Goal: Task Accomplishment & Management: Manage account settings

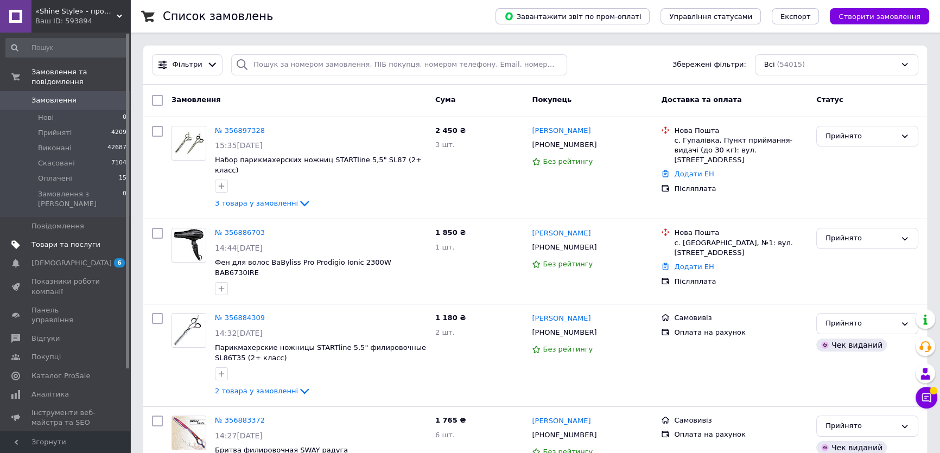
click at [48, 235] on link "Товари та послуги" at bounding box center [66, 244] width 133 height 18
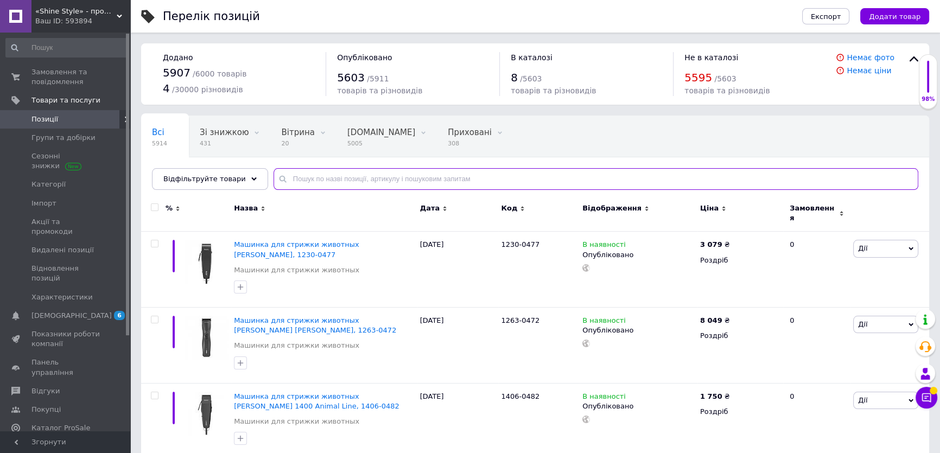
click at [329, 179] on input "text" at bounding box center [595, 179] width 645 height 22
paste input "3027127"
type input "3027127"
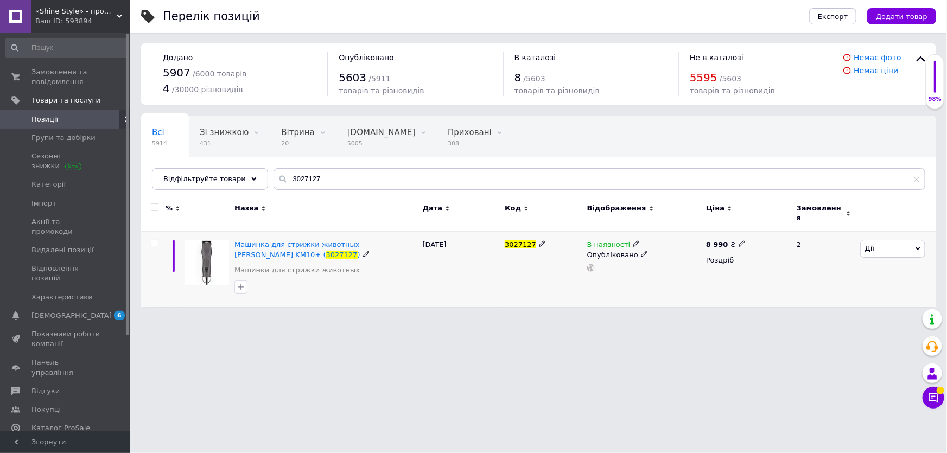
click at [738, 241] on use at bounding box center [741, 244] width 6 height 6
type input "8999"
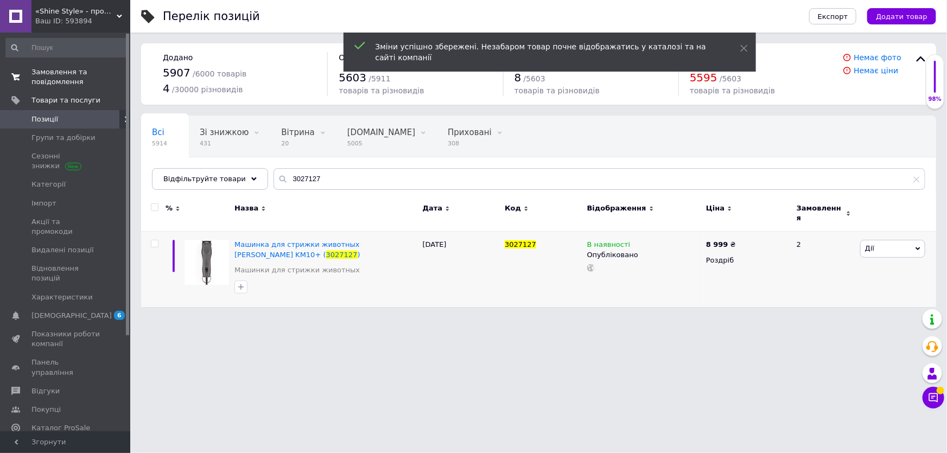
click at [55, 85] on span "Замовлення та повідомлення" at bounding box center [65, 77] width 69 height 20
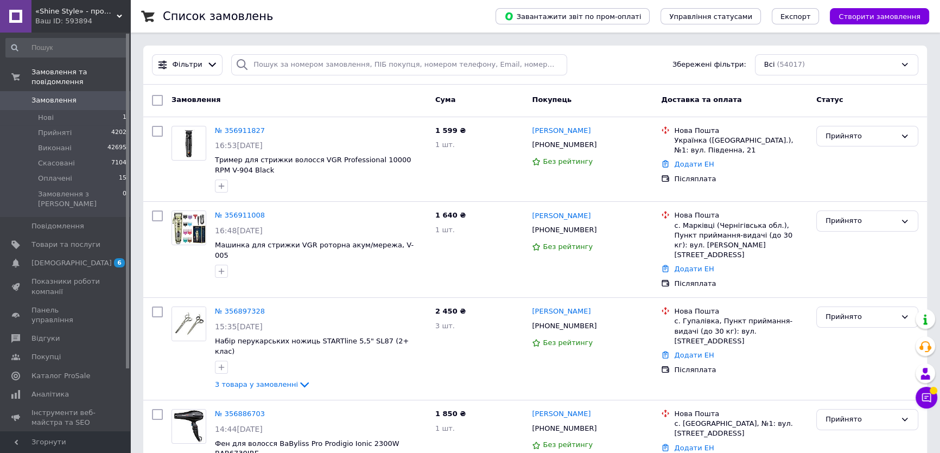
click at [71, 95] on span "Замовлення" at bounding box center [65, 100] width 69 height 10
click at [48, 96] on link "Замовлення 0" at bounding box center [66, 100] width 133 height 18
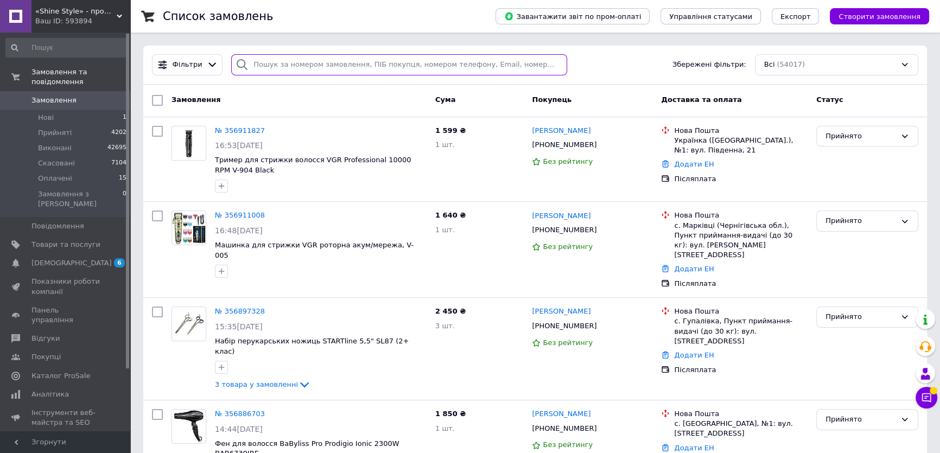
click at [307, 71] on input "search" at bounding box center [399, 64] width 336 height 21
paste input "355806692"
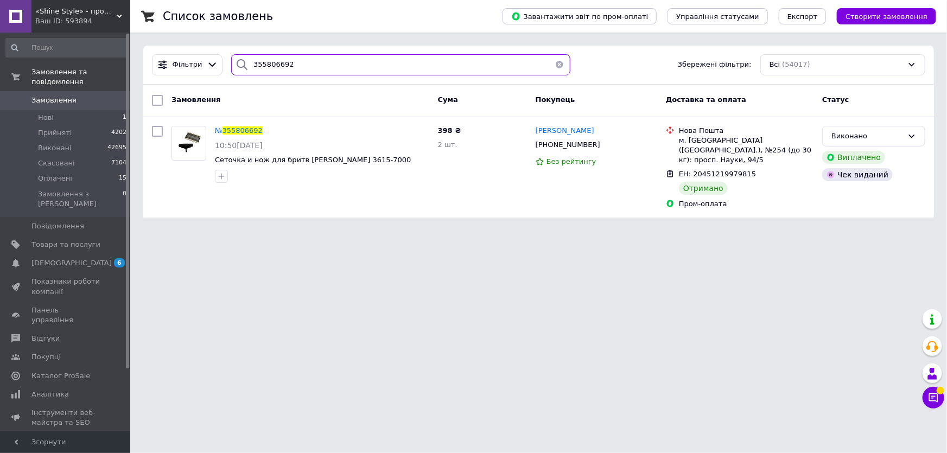
click at [342, 65] on input "355806692" at bounding box center [400, 64] width 339 height 21
paste input "4835540"
type input "354835540"
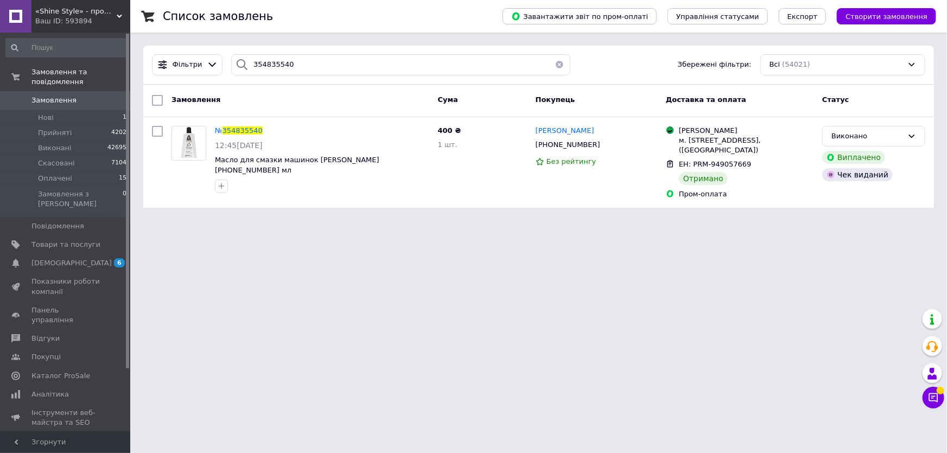
click at [61, 95] on span "Замовлення" at bounding box center [53, 100] width 45 height 10
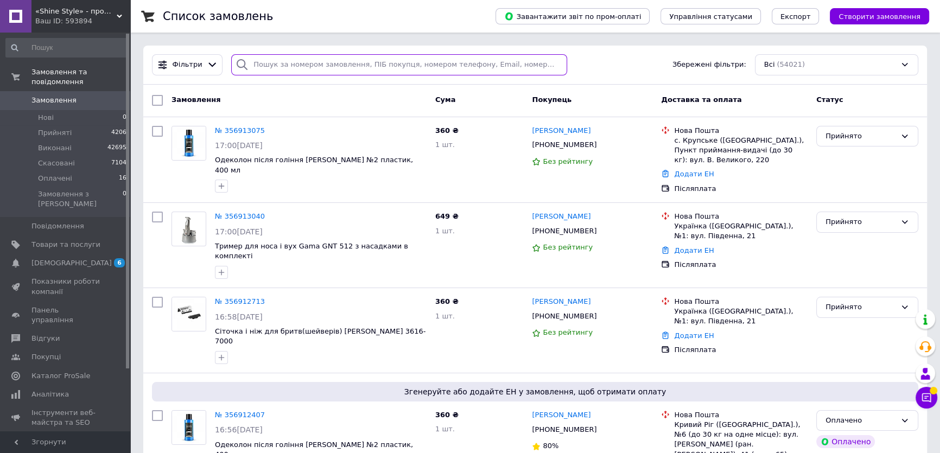
click at [308, 58] on input "search" at bounding box center [399, 64] width 336 height 21
paste input "356195854"
type input "356195854"
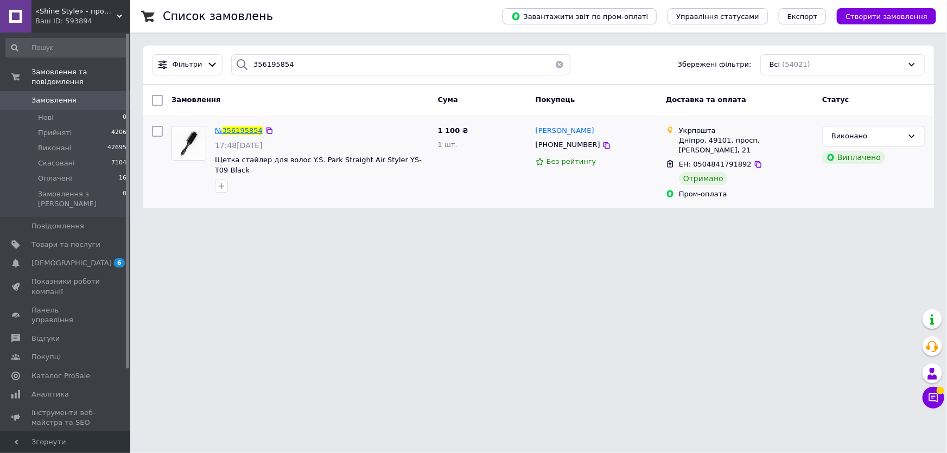
click at [241, 130] on span "356195854" at bounding box center [242, 130] width 40 height 8
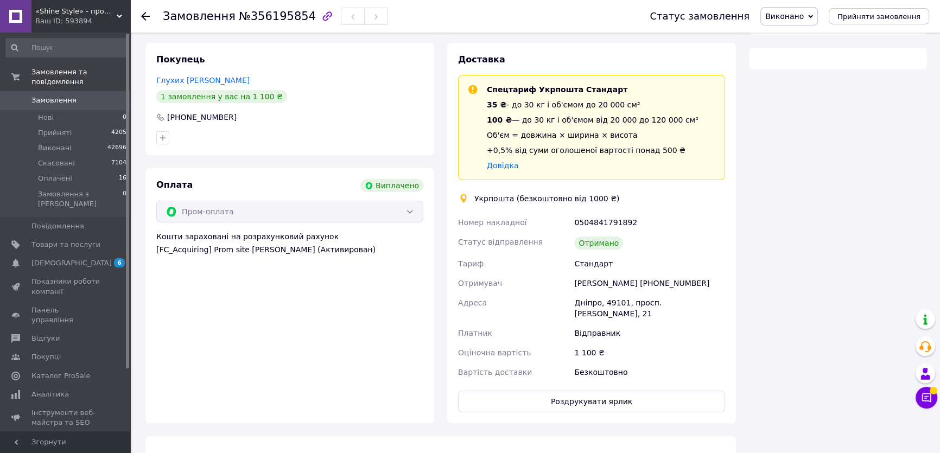
scroll to position [169, 0]
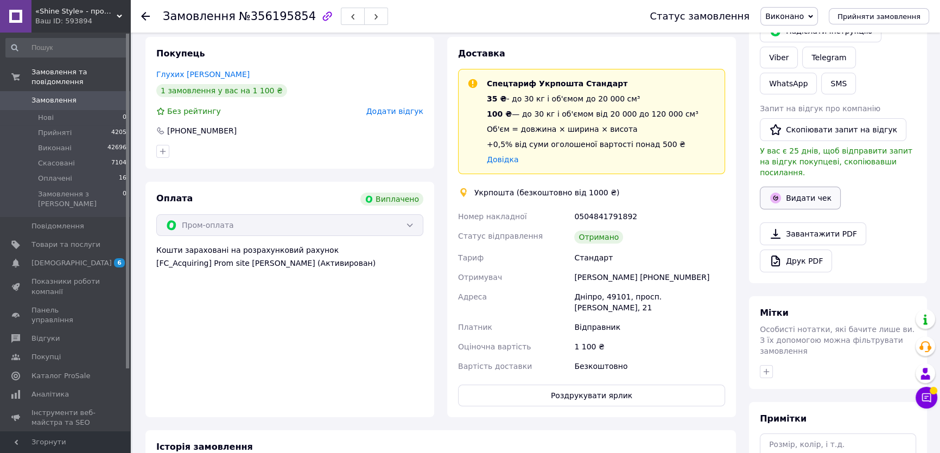
click at [797, 187] on button "Видати чек" at bounding box center [800, 198] width 81 height 23
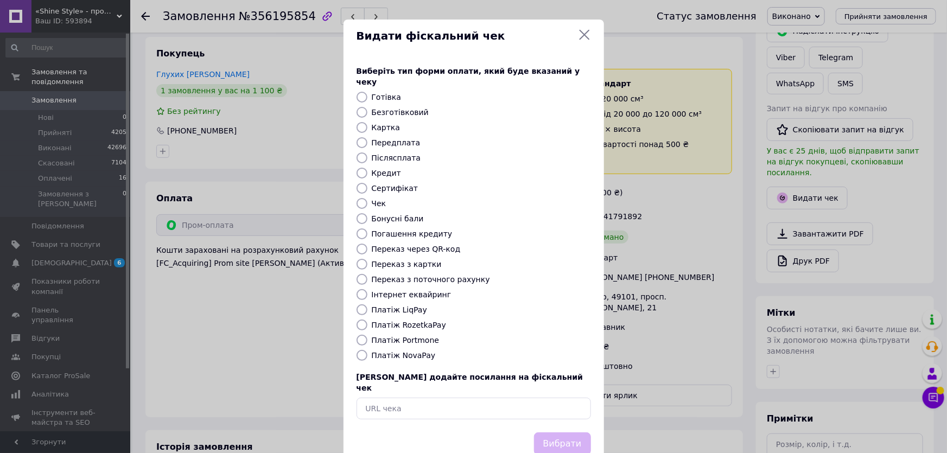
click at [402, 321] on label "Платіж RozetkaPay" at bounding box center [409, 325] width 74 height 9
click at [367, 320] on input "Платіж RozetkaPay" at bounding box center [361, 325] width 11 height 11
radio input "true"
click at [553, 432] on button "Вибрати" at bounding box center [562, 443] width 57 height 23
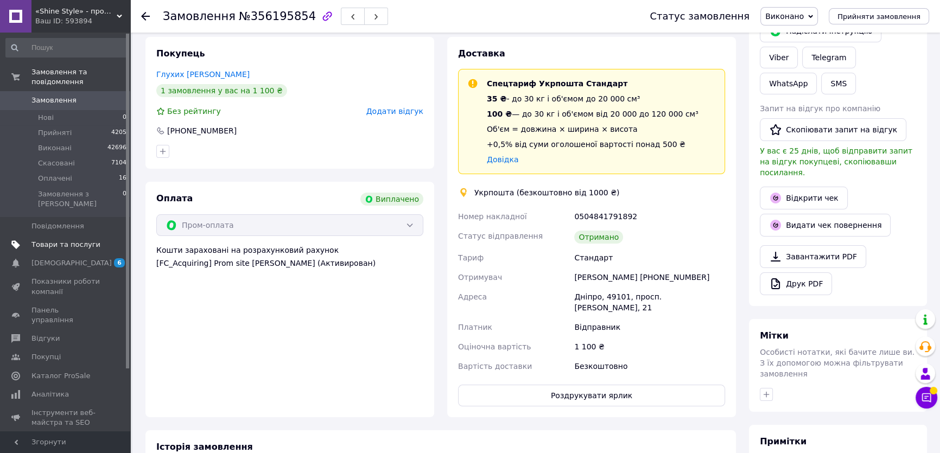
click at [75, 240] on span "Товари та послуги" at bounding box center [65, 245] width 69 height 10
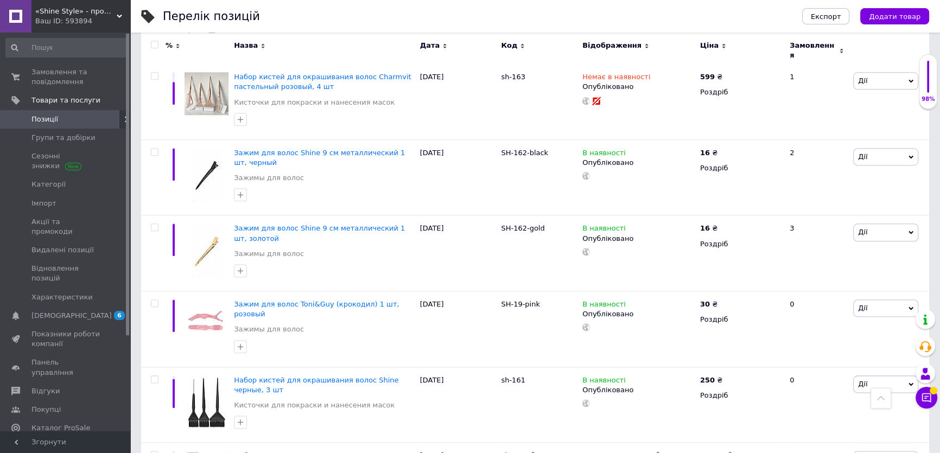
scroll to position [1578, 0]
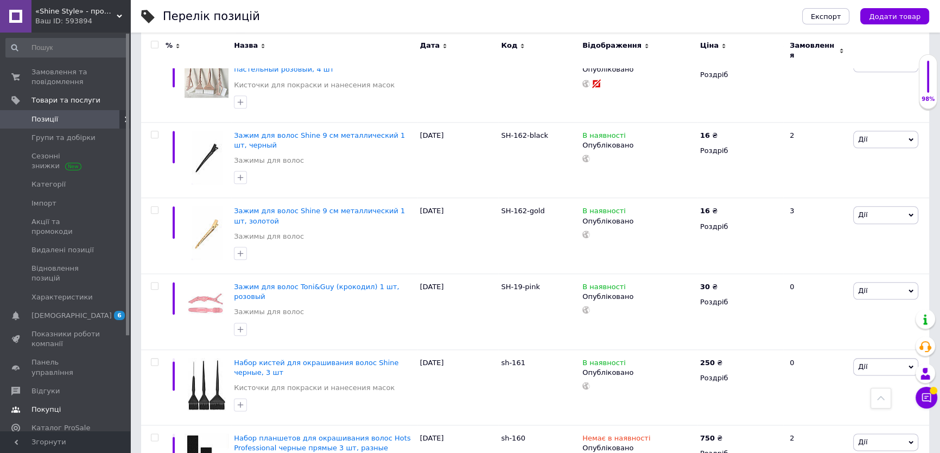
click at [48, 405] on span "Покупці" at bounding box center [45, 410] width 29 height 10
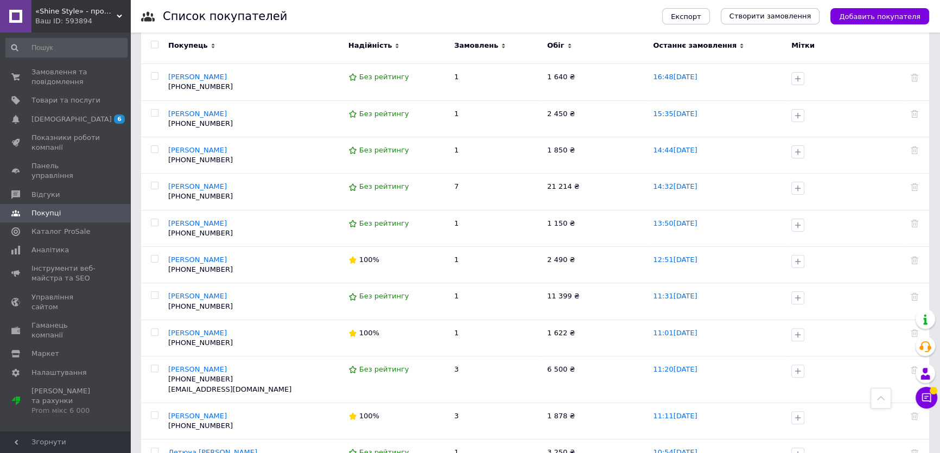
scroll to position [49, 0]
